Goal: Information Seeking & Learning: Learn about a topic

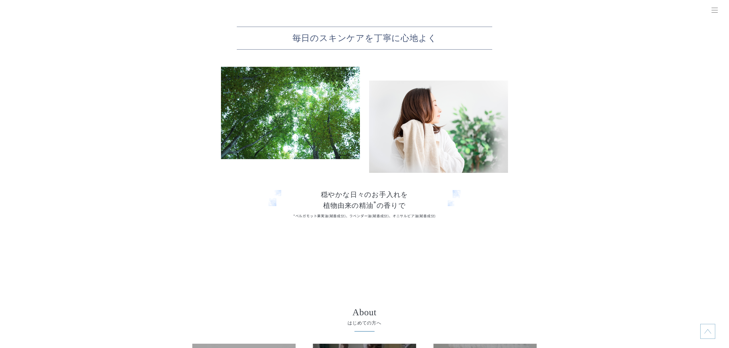
scroll to position [2486, 0]
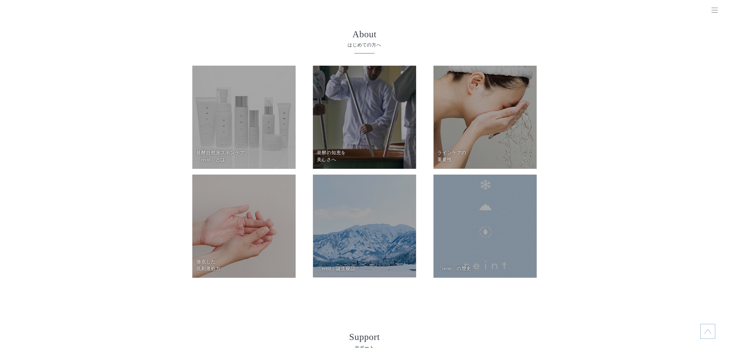
click at [458, 223] on dd at bounding box center [484, 226] width 103 height 103
click at [347, 240] on dd at bounding box center [364, 226] width 103 height 103
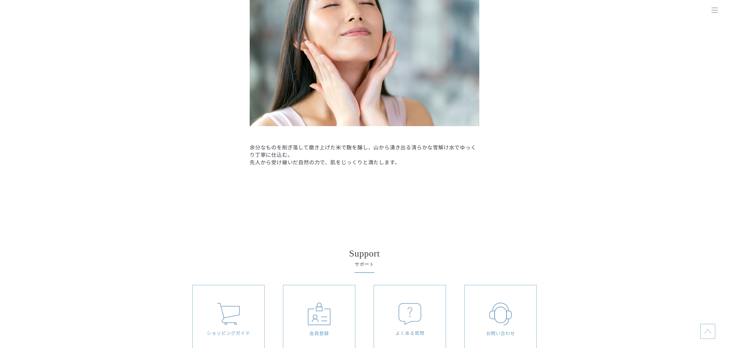
scroll to position [1186, 0]
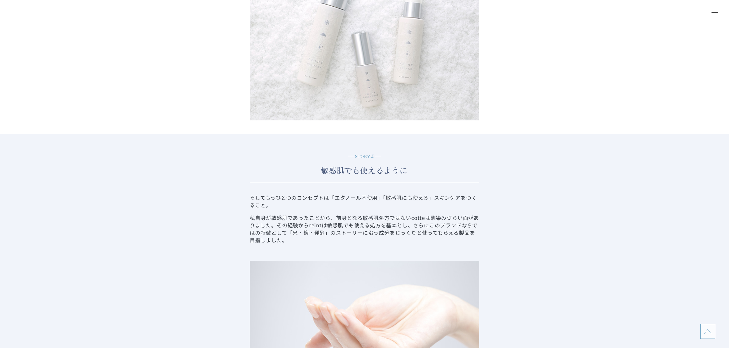
scroll to position [880, 0]
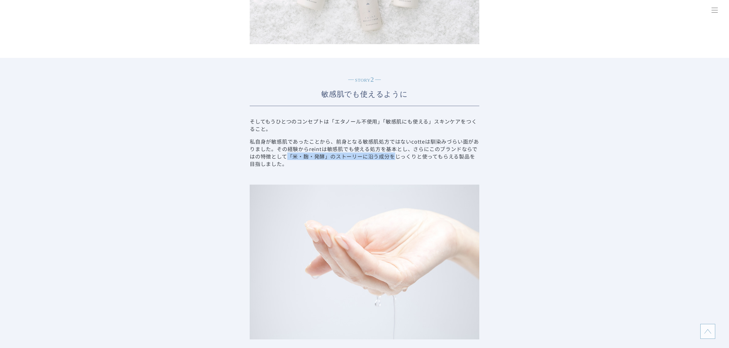
drag, startPoint x: 288, startPoint y: 156, endPoint x: 393, endPoint y: 156, distance: 104.2
click at [393, 156] on p "私自身が敏感肌であったことから、前身となる敏感肌処方ではないcotteは馴染みづらい面がありました。その経験からreintは敏感肌でも使える処方を基本とし、さ…" at bounding box center [365, 153] width 230 height 30
copy p "「米・麹・発酵」のストーリーに沿う成分を"
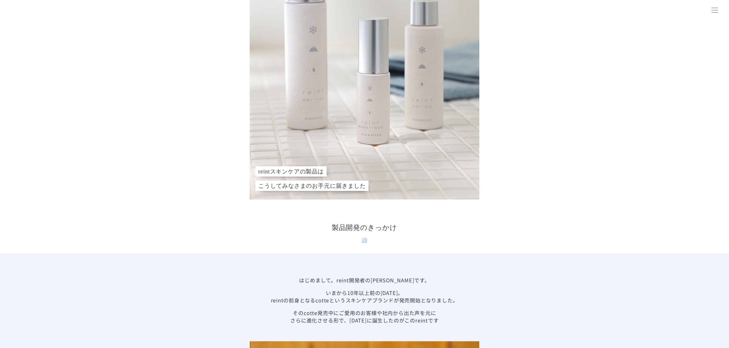
scroll to position [268, 0]
